Goal: Check status: Check status

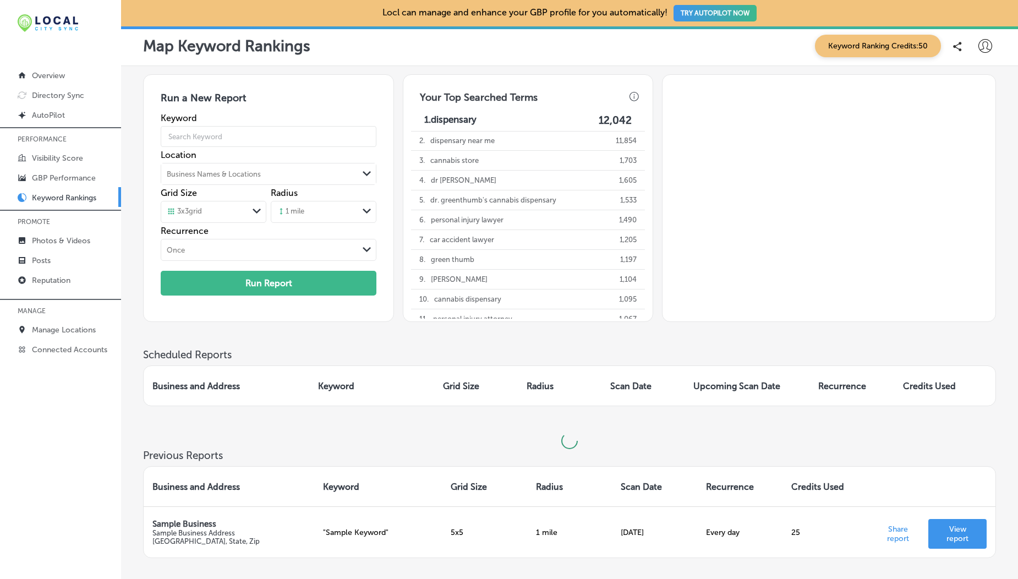
click at [990, 46] on icon at bounding box center [985, 46] width 14 height 14
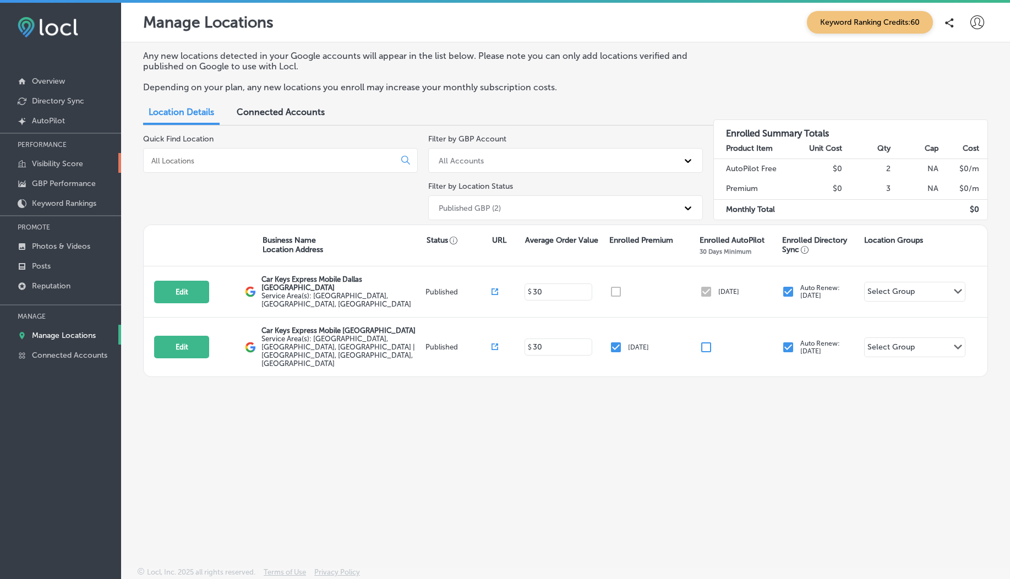
click at [57, 166] on p "Visibility Score" at bounding box center [57, 163] width 51 height 9
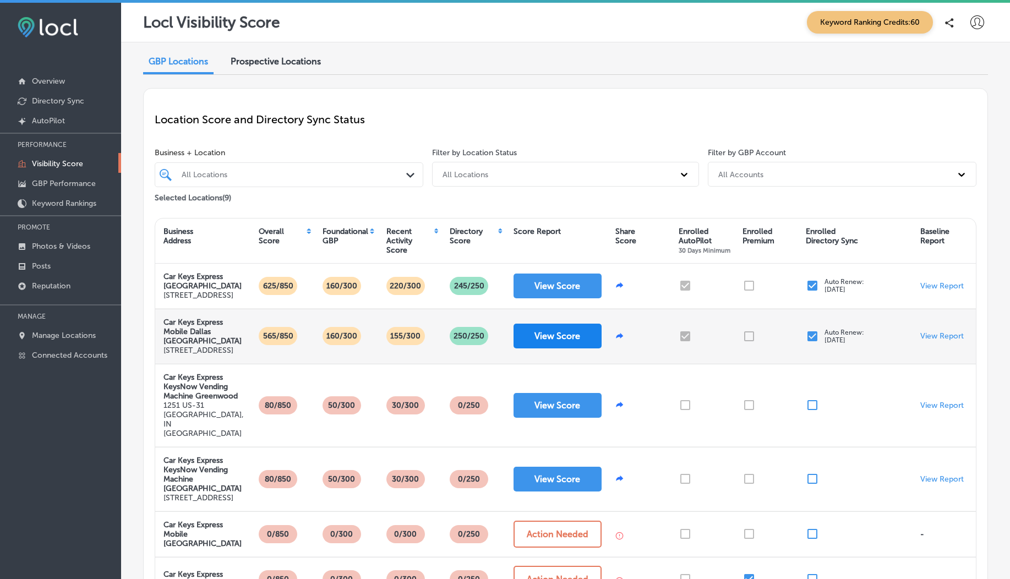
click at [554, 348] on button "View Score" at bounding box center [557, 336] width 88 height 25
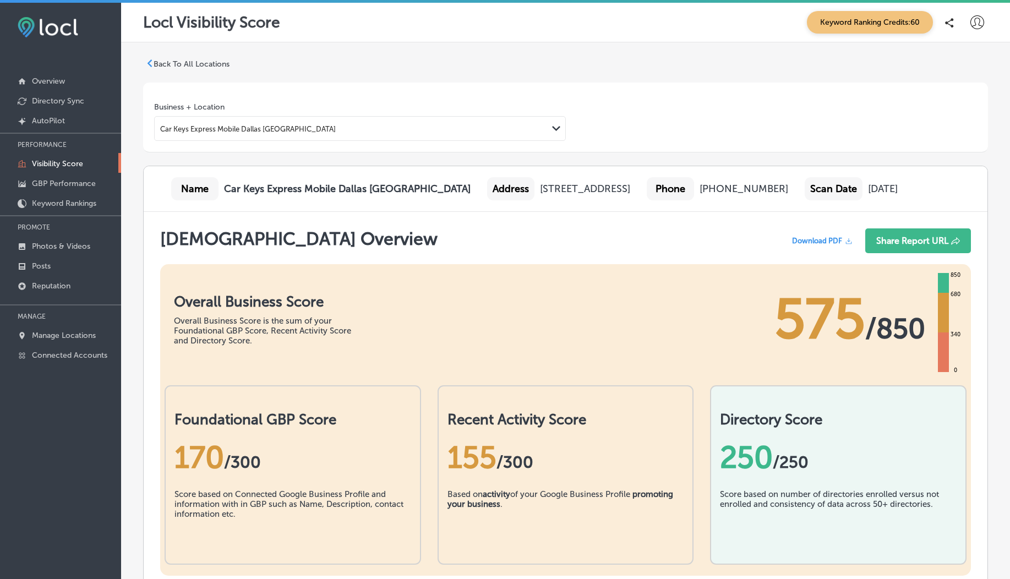
click at [179, 63] on p "Back To All Locations" at bounding box center [192, 63] width 76 height 9
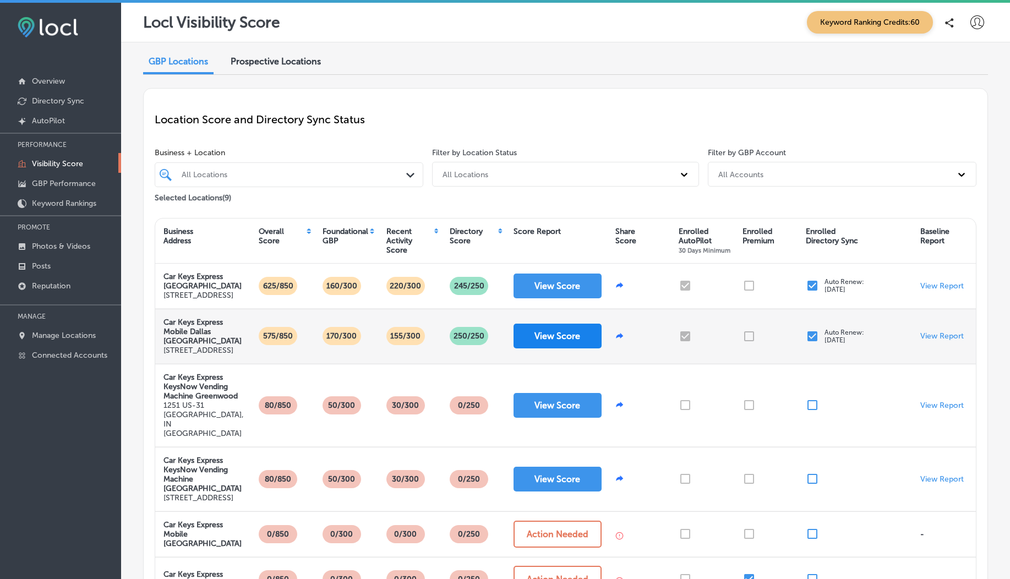
click at [536, 348] on button "View Score" at bounding box center [557, 336] width 88 height 25
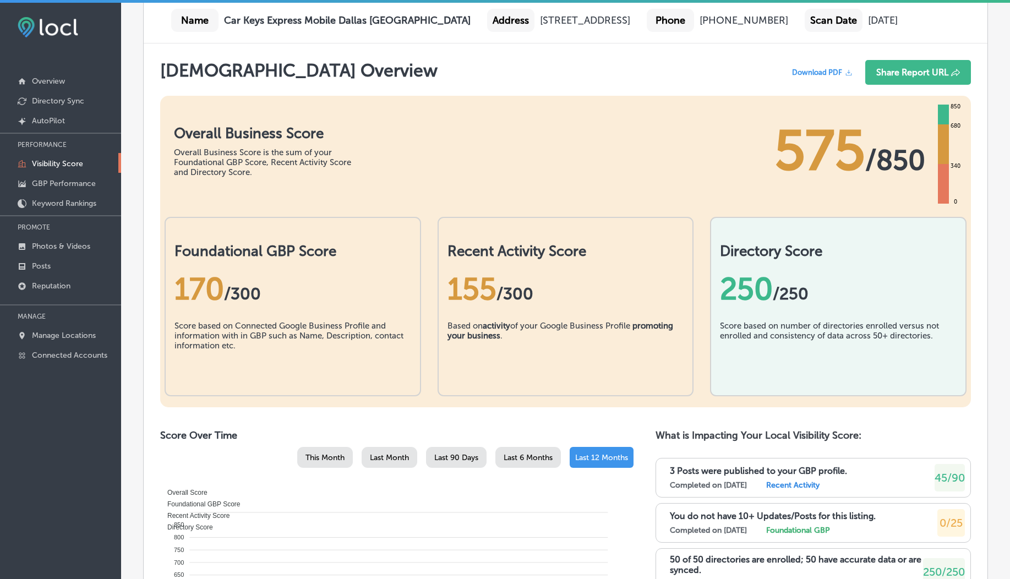
scroll to position [143, 0]
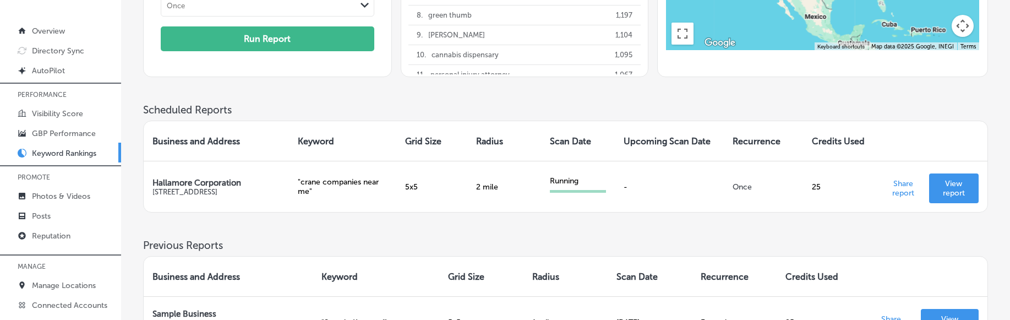
scroll to position [221, 0]
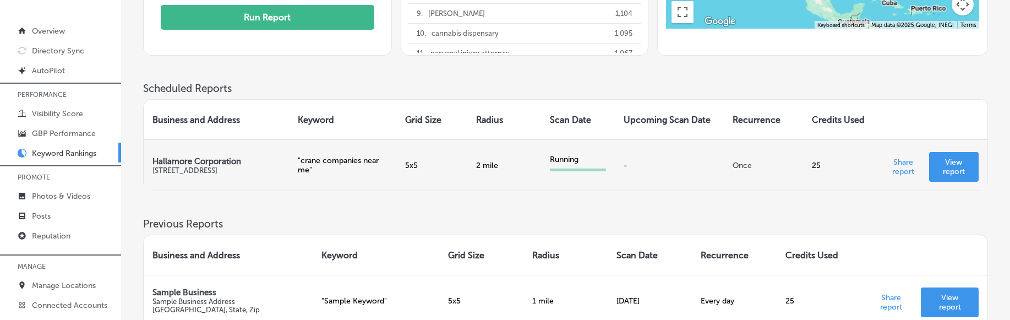
click at [939, 167] on p "View report" at bounding box center [954, 166] width 32 height 19
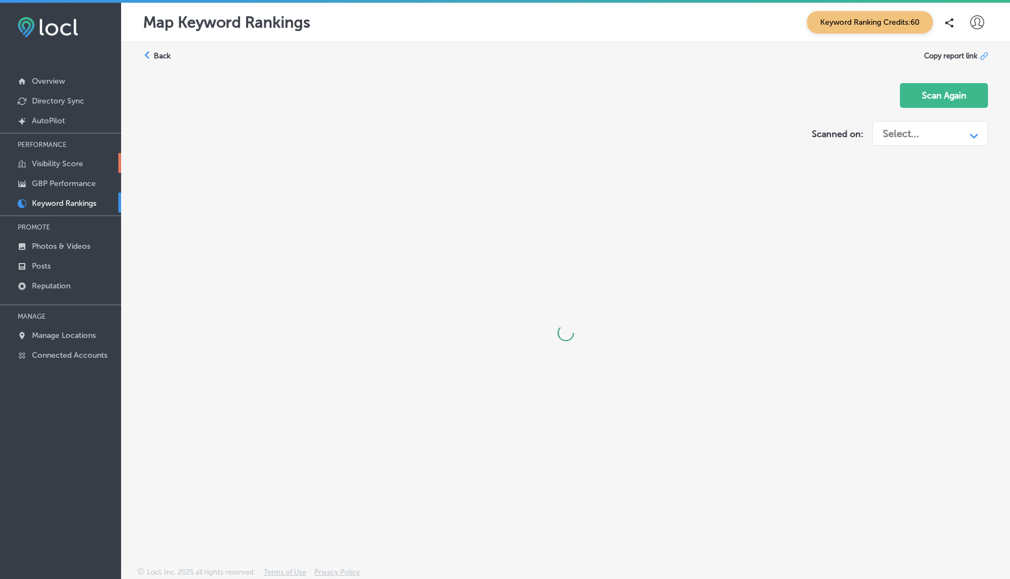
click at [58, 163] on p "Visibility Score" at bounding box center [57, 163] width 51 height 9
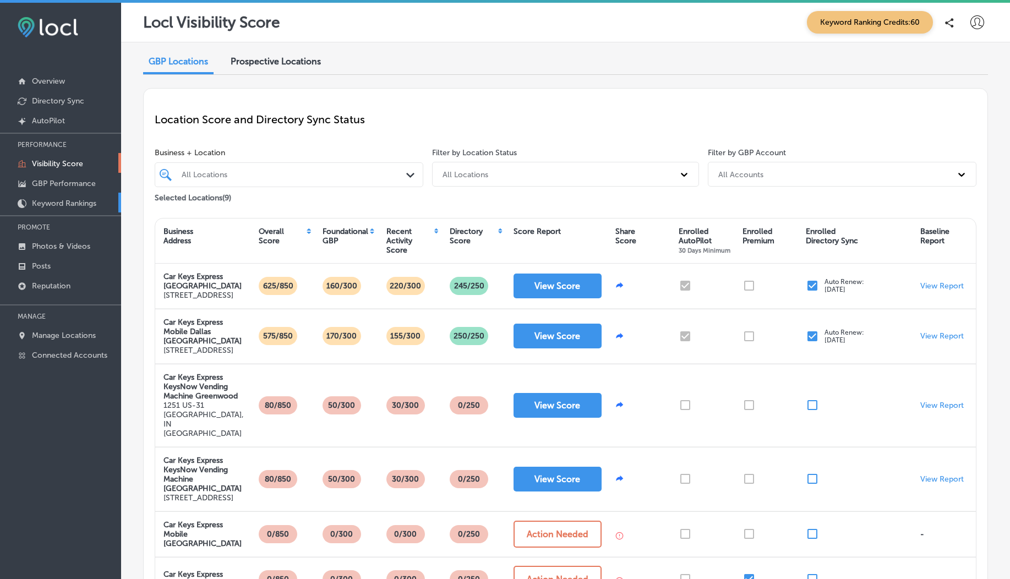
click at [65, 199] on p "Keyword Rankings" at bounding box center [64, 203] width 64 height 9
